Goal: Transaction & Acquisition: Purchase product/service

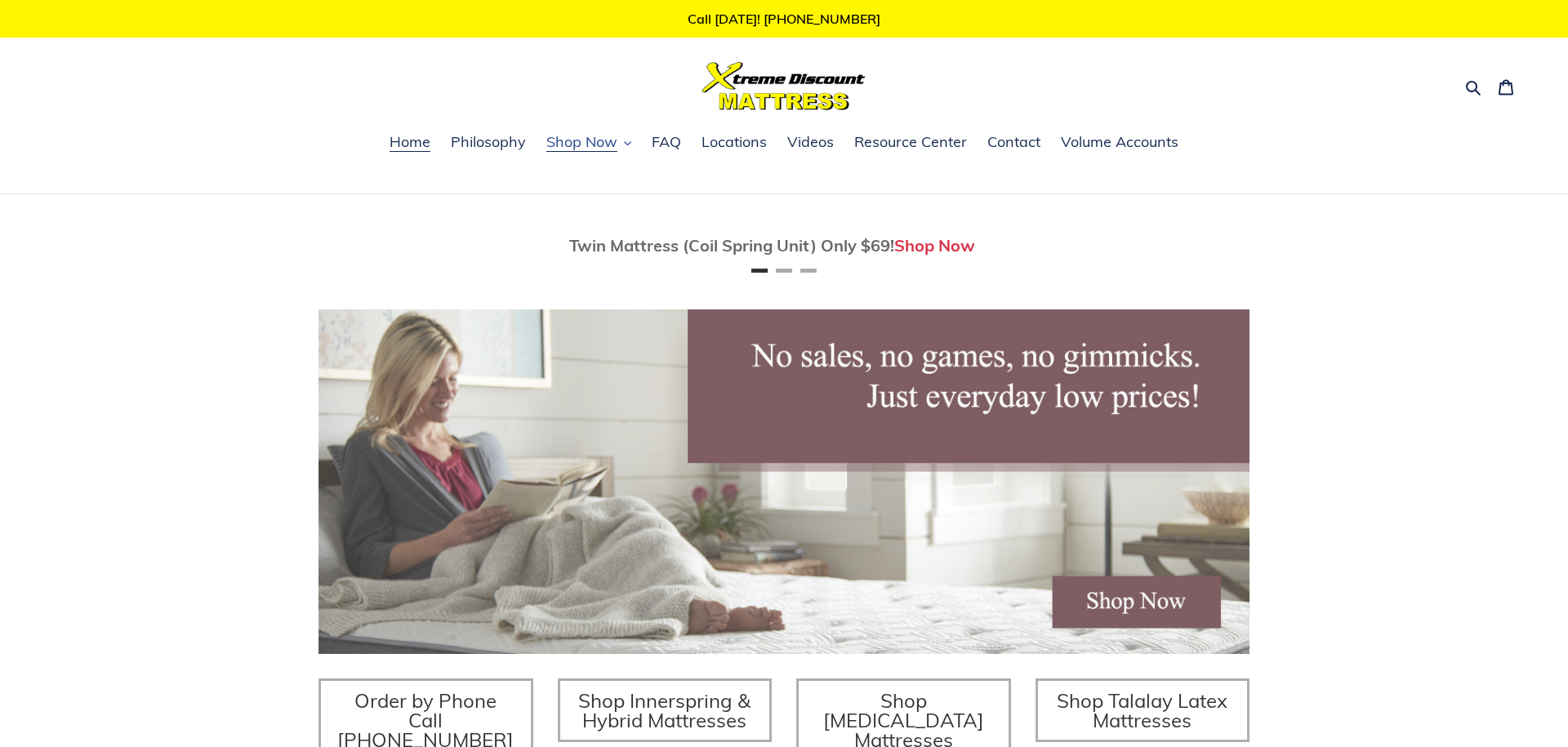
click at [629, 142] on icon "button" at bounding box center [627, 143] width 7 height 7
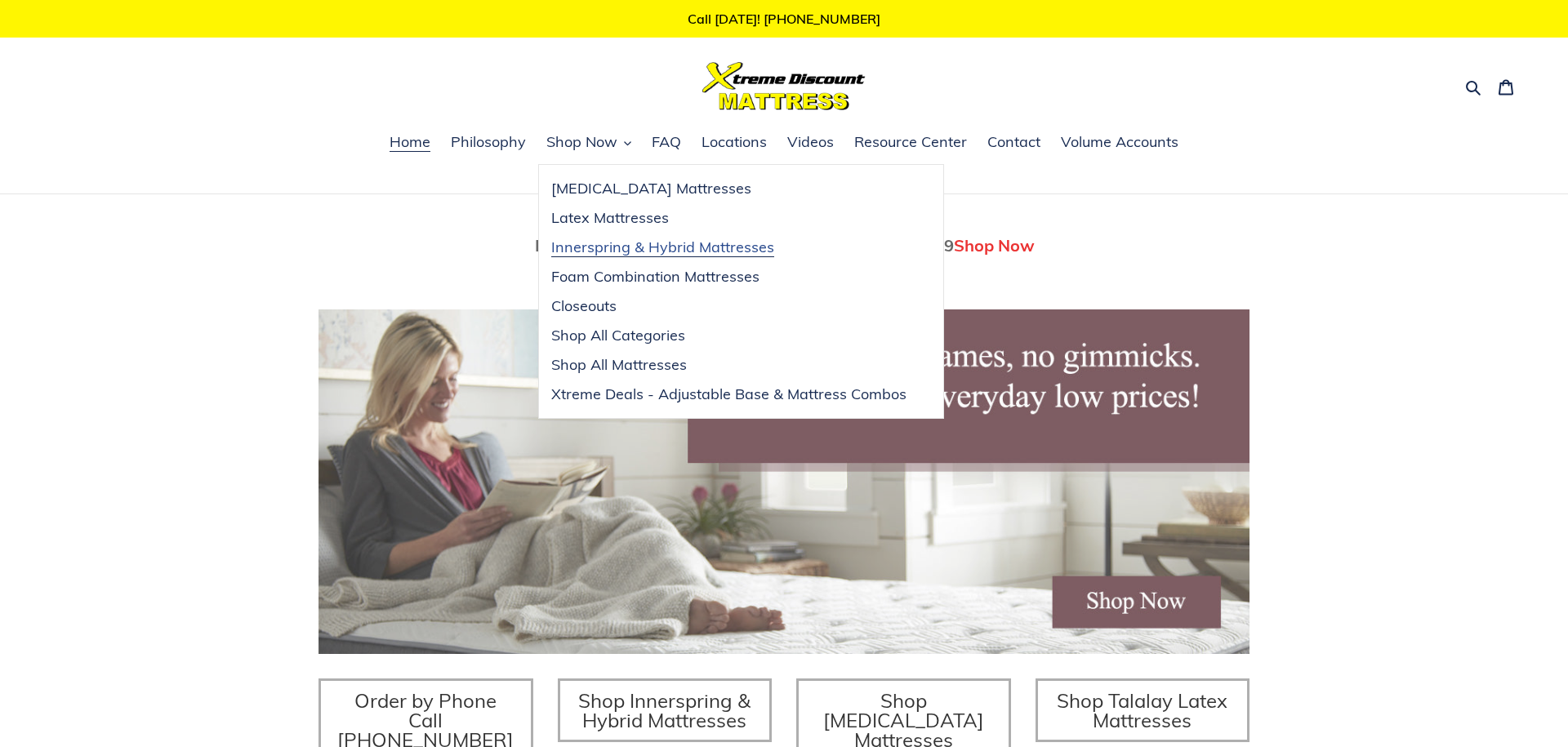
scroll to position [0, 931]
click at [699, 247] on span "Innerspring & Hybrid Mattresses" at bounding box center [663, 247] width 223 height 20
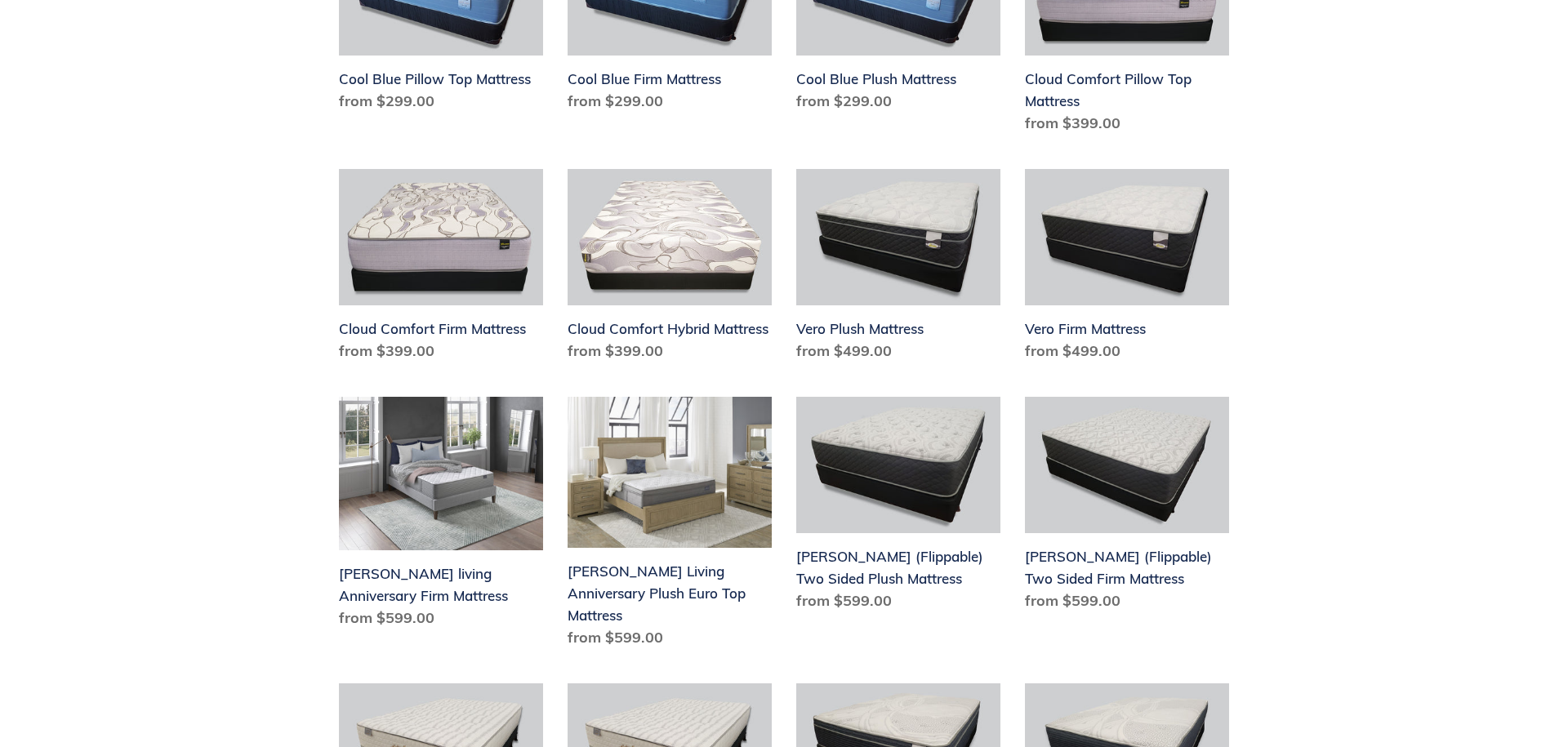
scroll to position [1197, 0]
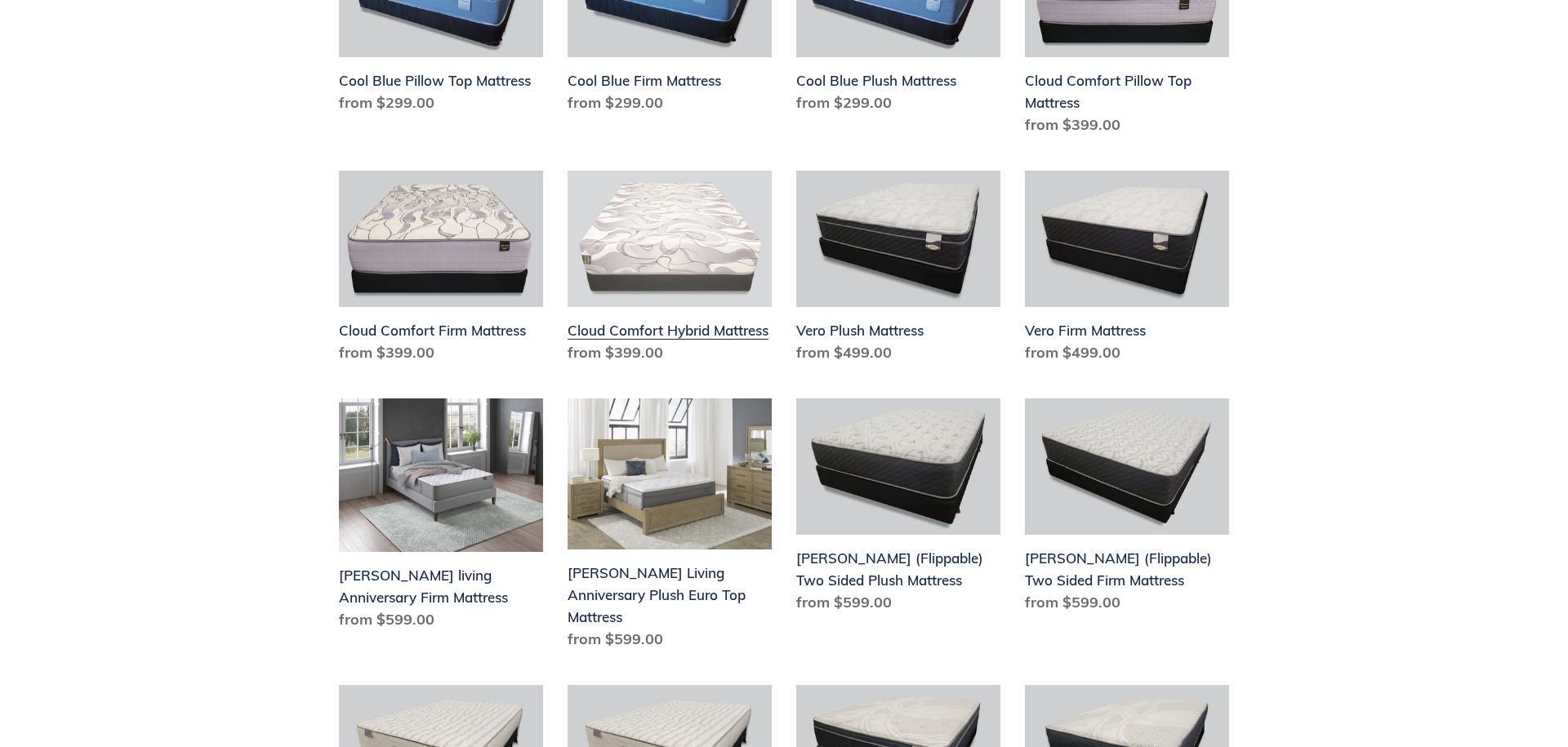
click at [629, 257] on link "Cloud Comfort Hybrid Mattress" at bounding box center [669, 270] width 204 height 200
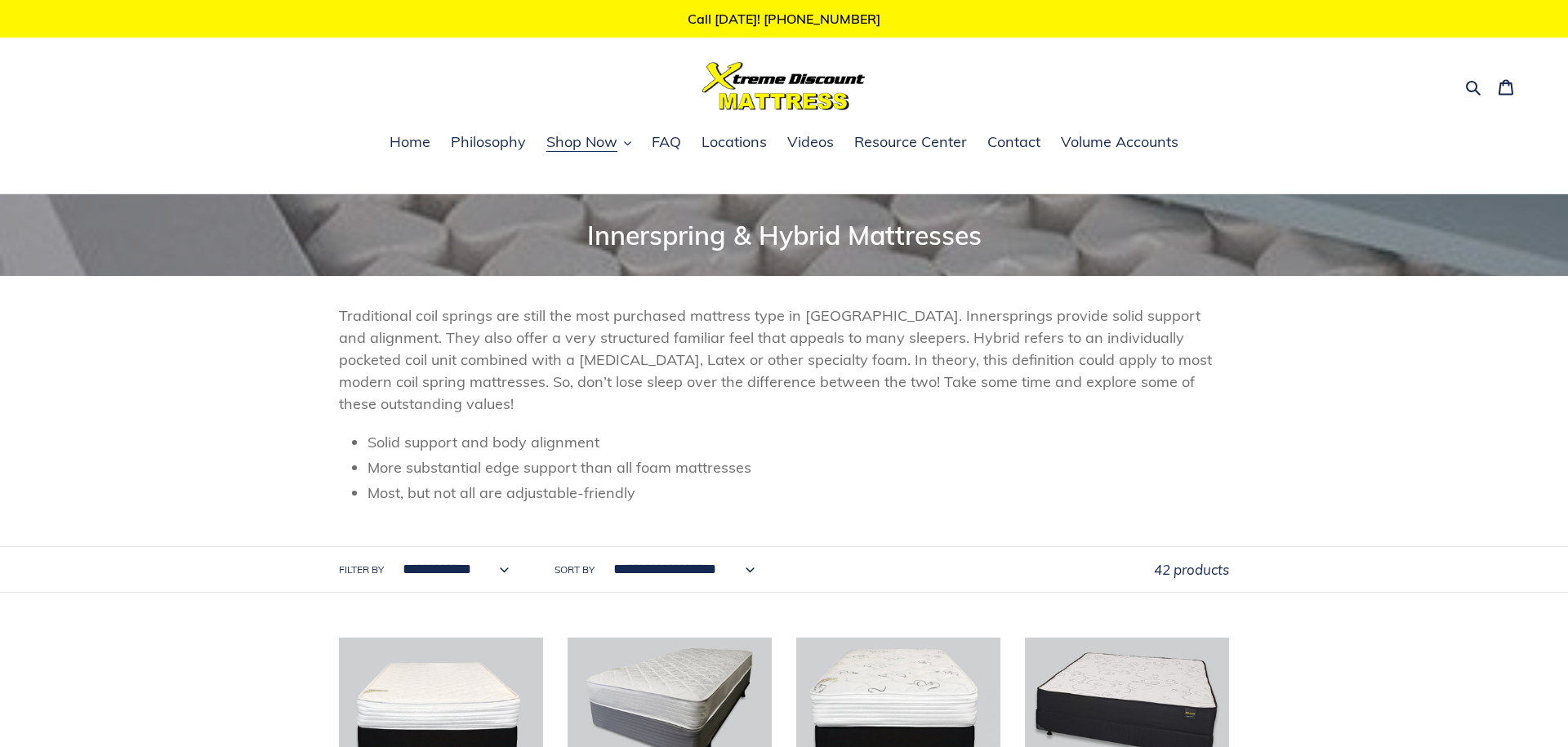
scroll to position [0, 0]
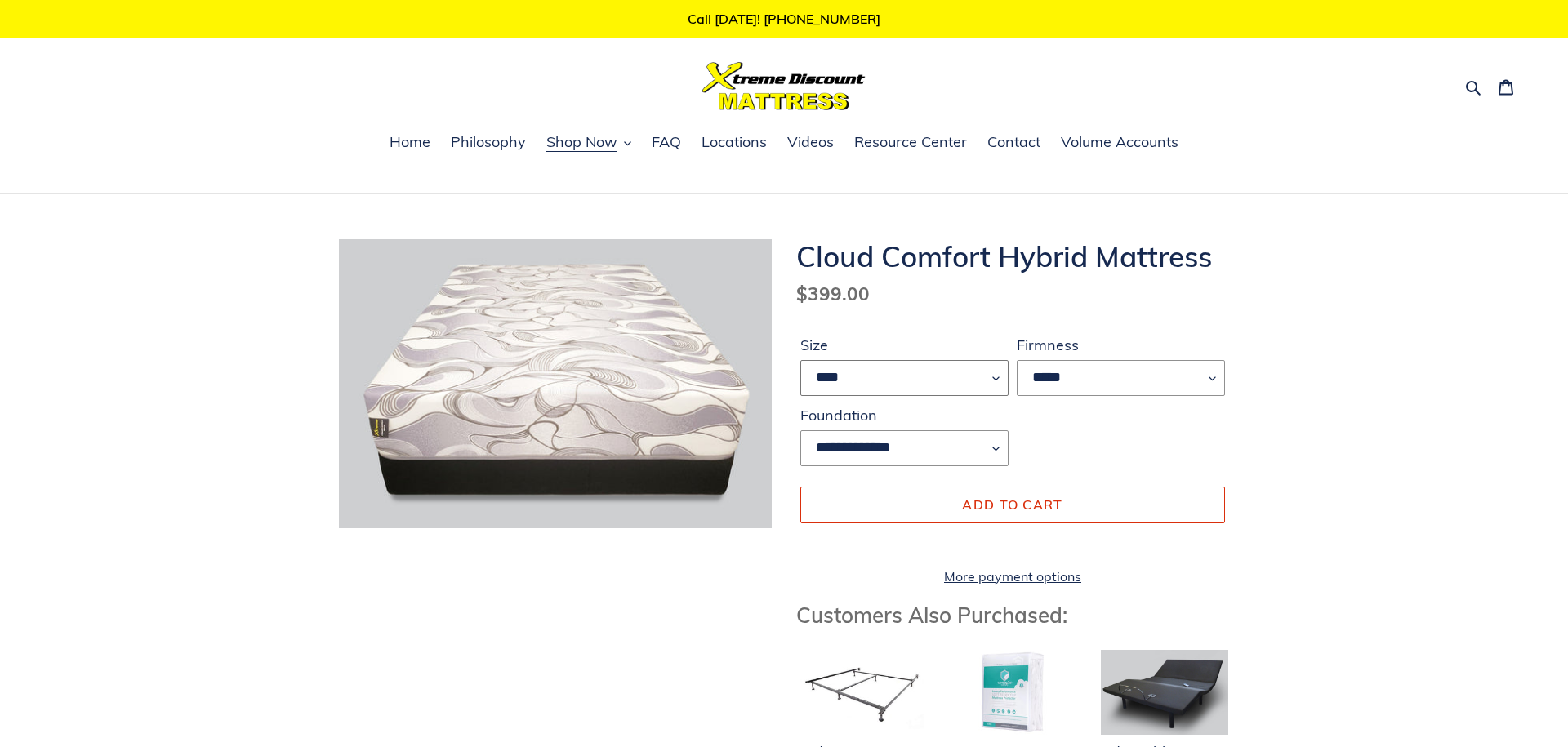
select select "*****"
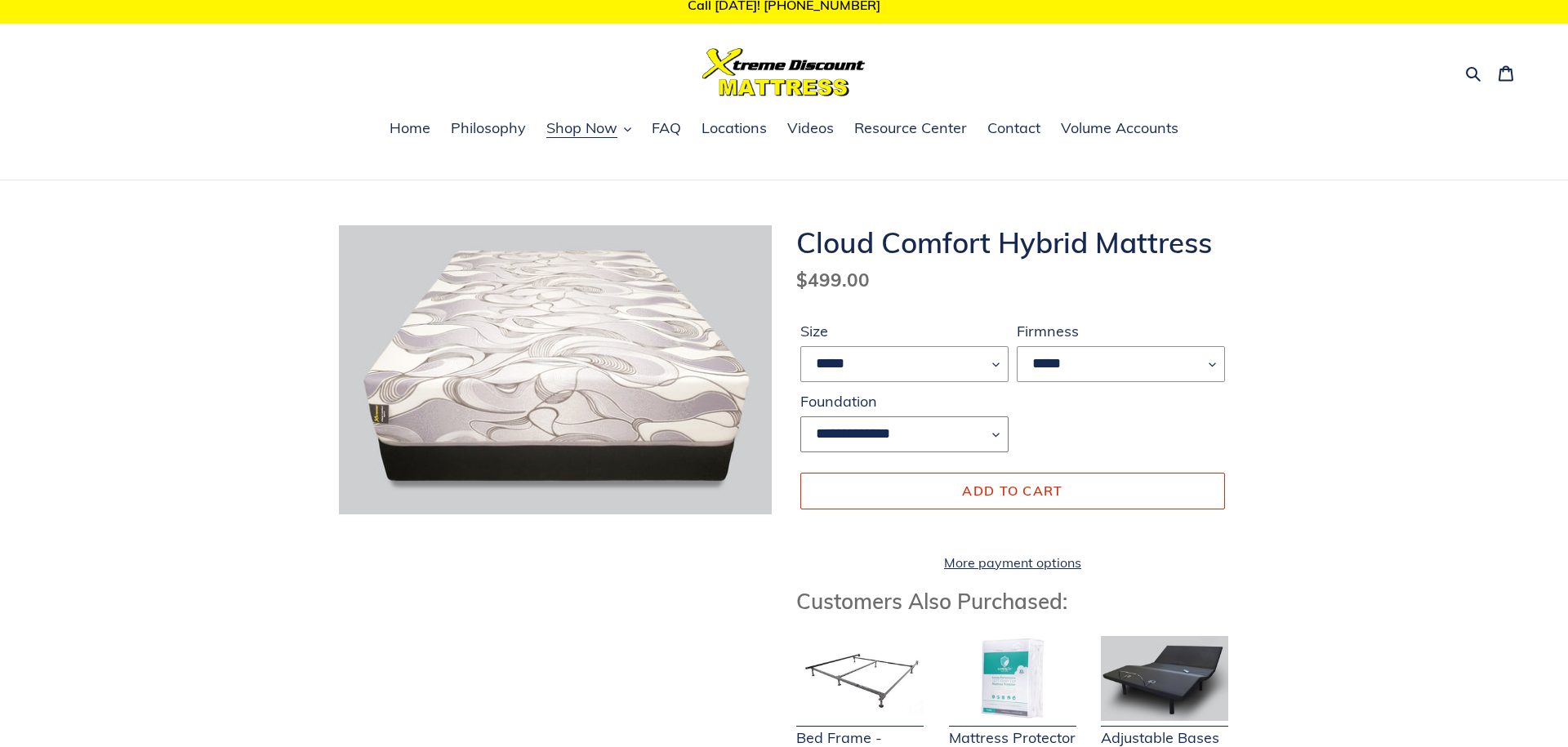
scroll to position [14, 0]
select select "**********"
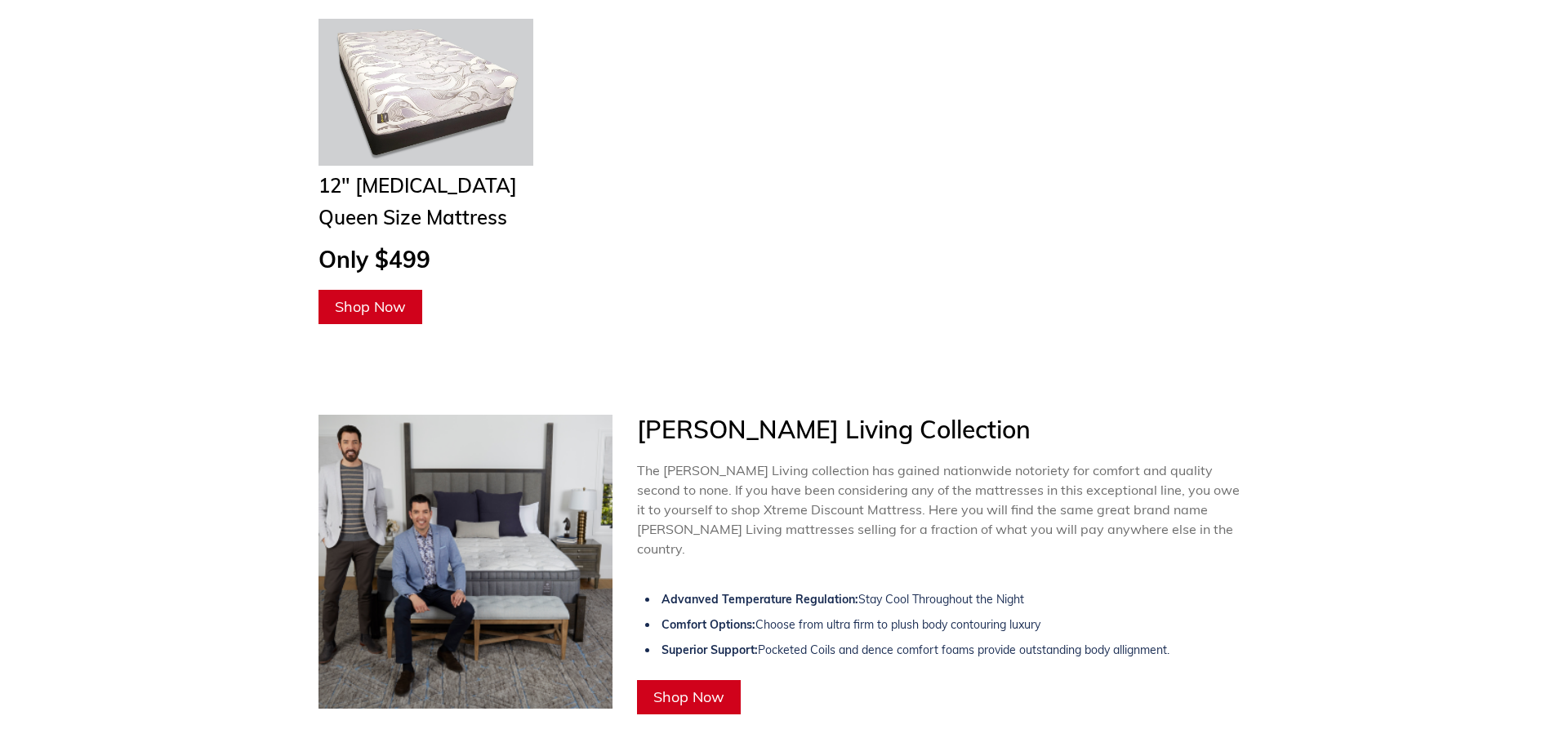
scroll to position [2935, 0]
click at [684, 687] on span "Shop Now" at bounding box center [689, 696] width 71 height 19
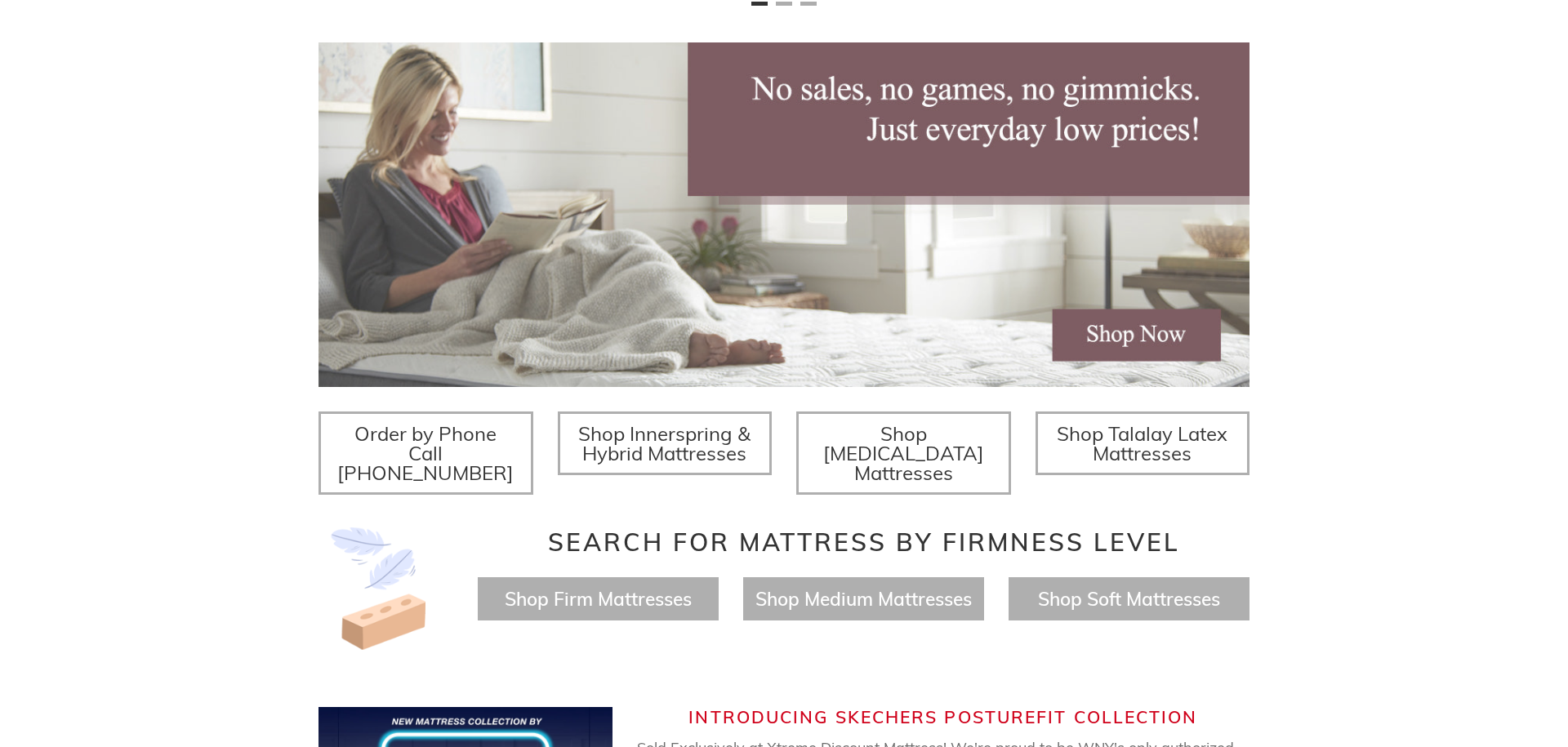
scroll to position [270, 0]
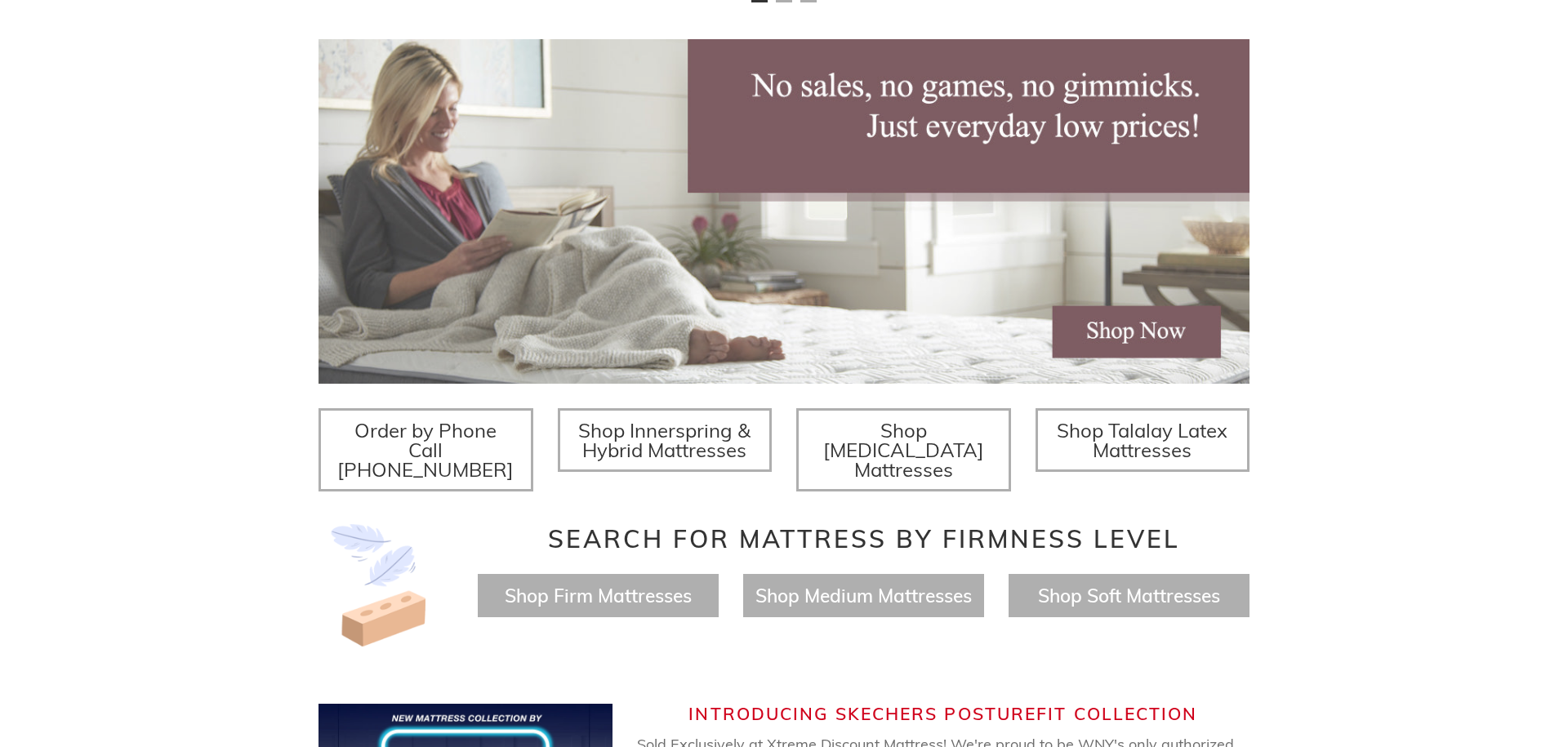
click at [674, 442] on span "Shop Innerspring & Hybrid Mattresses" at bounding box center [664, 439] width 172 height 44
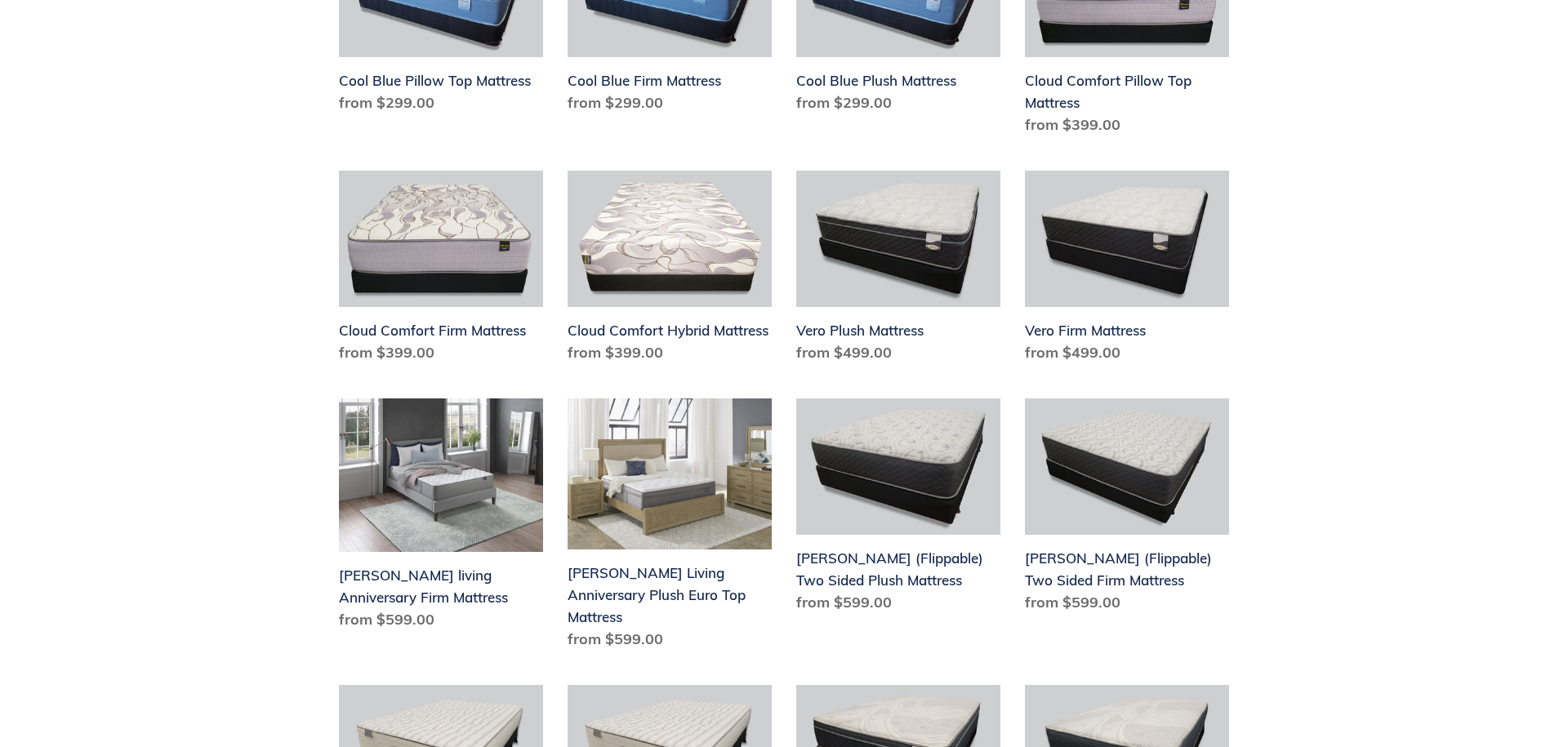
scroll to position [1231, 0]
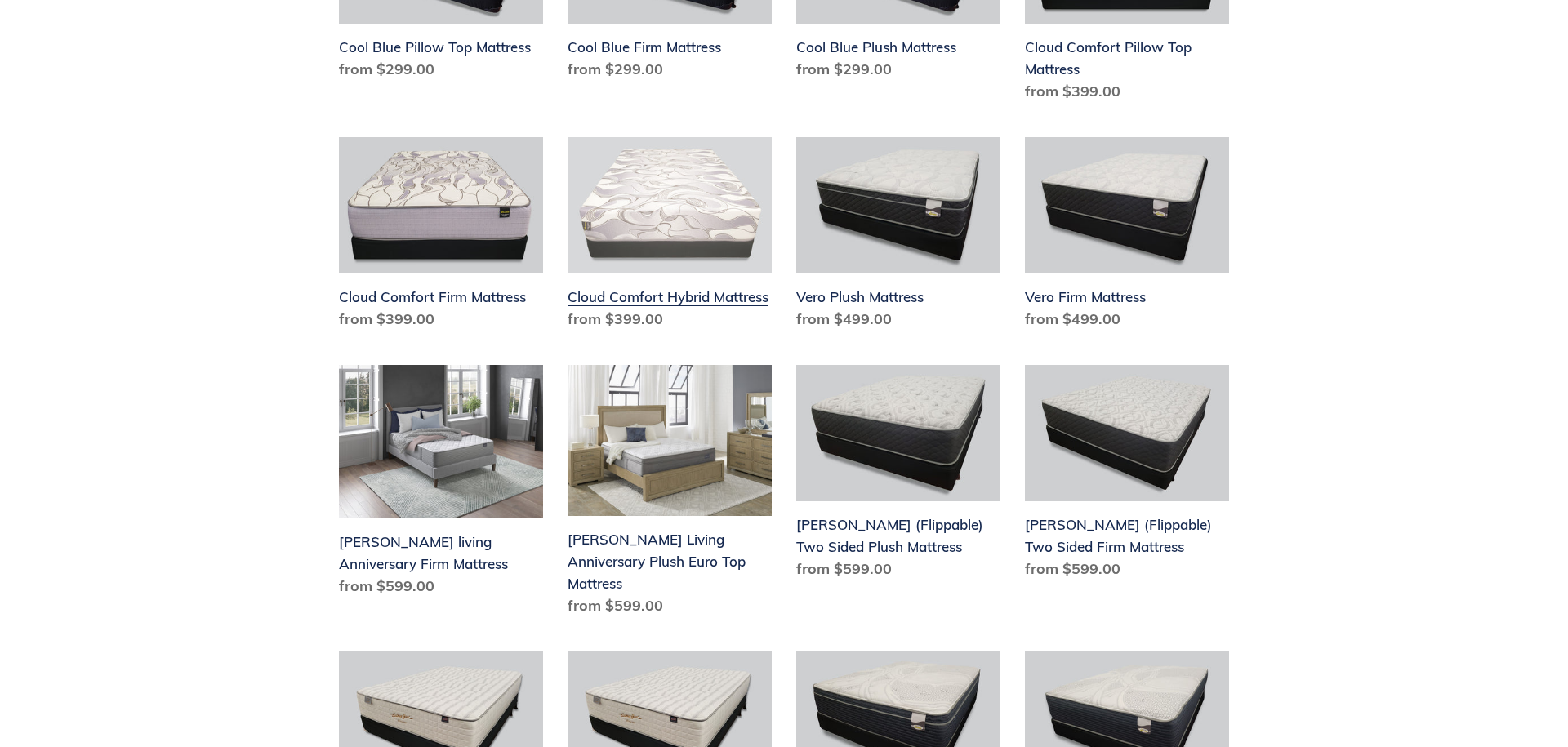
click at [666, 243] on link "Cloud Comfort Hybrid Mattress" at bounding box center [669, 237] width 204 height 200
